Goal: Information Seeking & Learning: Learn about a topic

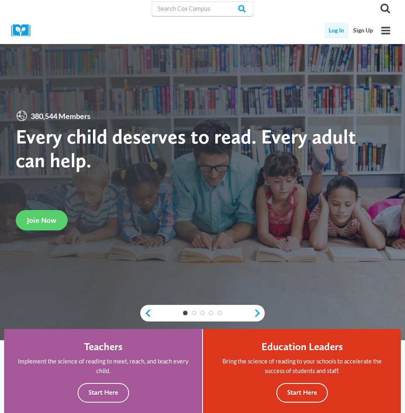
click at [339, 30] on link "Log In" at bounding box center [337, 30] width 25 height 15
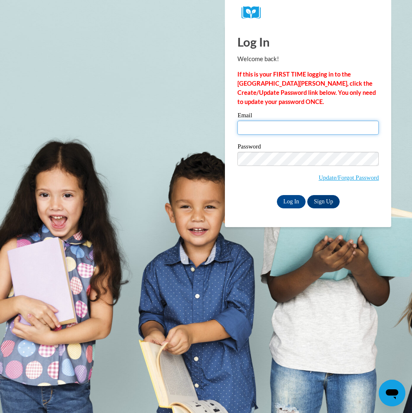
type input "[EMAIL_ADDRESS][DOMAIN_NAME]"
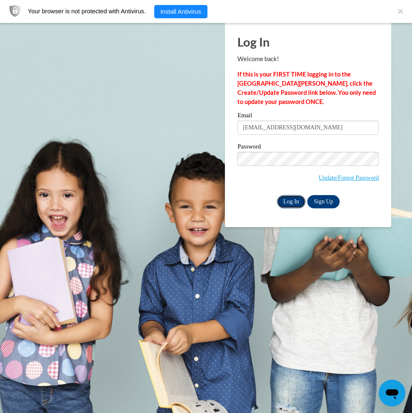
click at [283, 197] on input "Log In" at bounding box center [291, 201] width 29 height 13
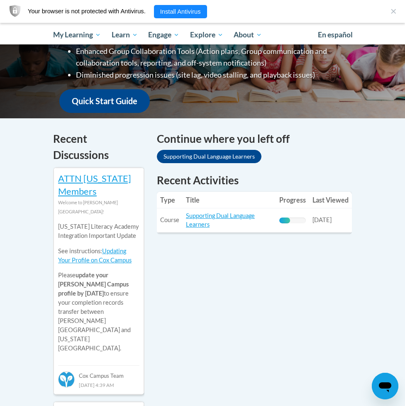
scroll to position [266, 0]
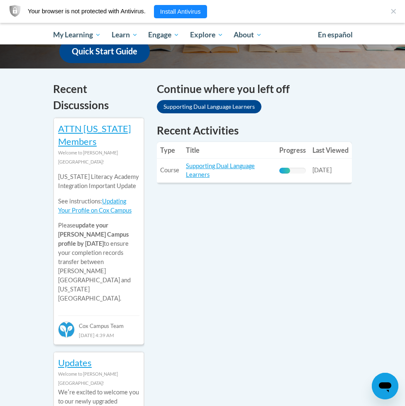
click at [290, 169] on div "41% Complete" at bounding box center [285, 171] width 11 height 6
click at [238, 165] on link "Supporting Dual Language Learners" at bounding box center [220, 170] width 69 height 16
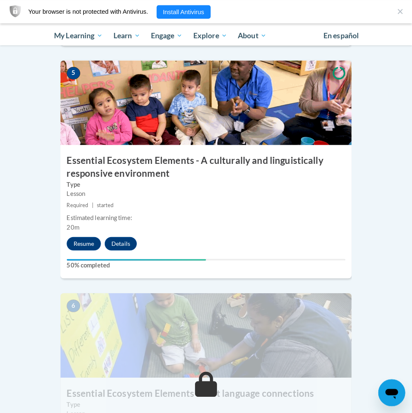
scroll to position [1107, 0]
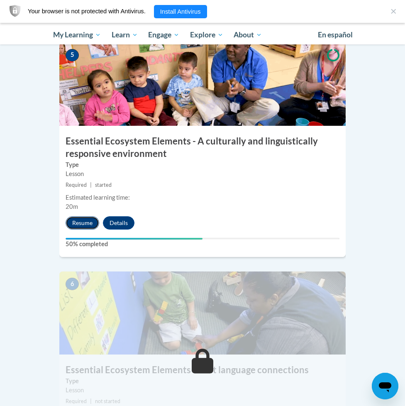
click at [84, 222] on button "Resume" at bounding box center [83, 222] width 34 height 13
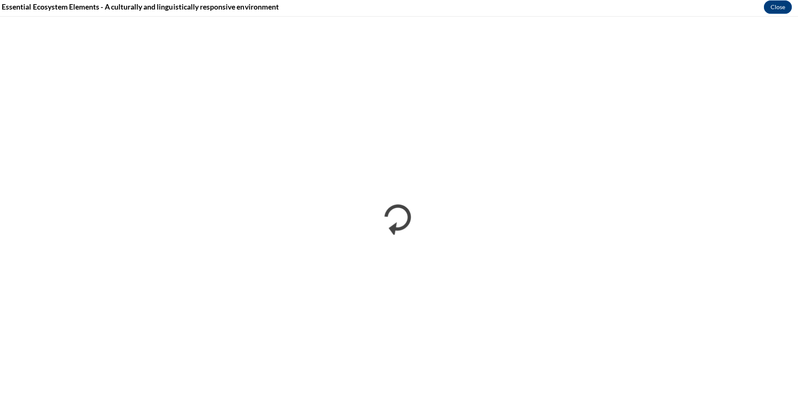
scroll to position [889, 0]
